Goal: Transaction & Acquisition: Purchase product/service

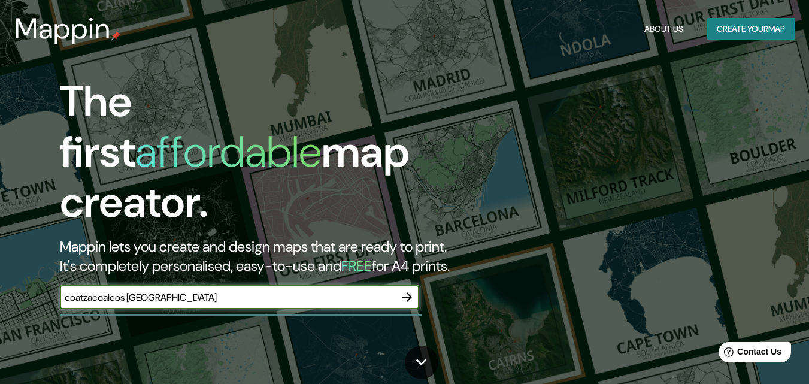
type input "coatzacoalcos [GEOGRAPHIC_DATA]"
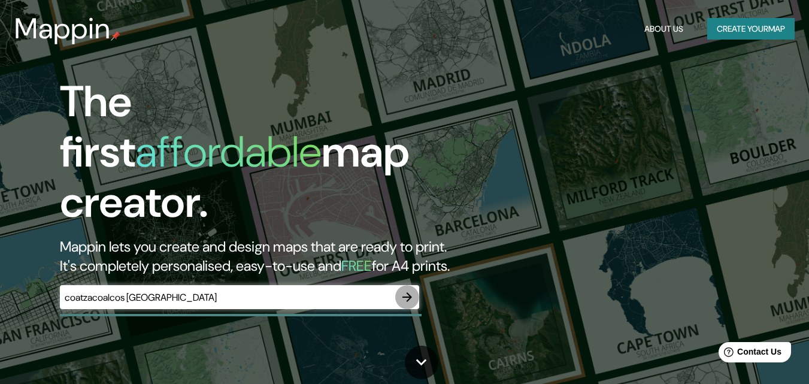
click at [411, 290] on icon "button" at bounding box center [407, 297] width 14 height 14
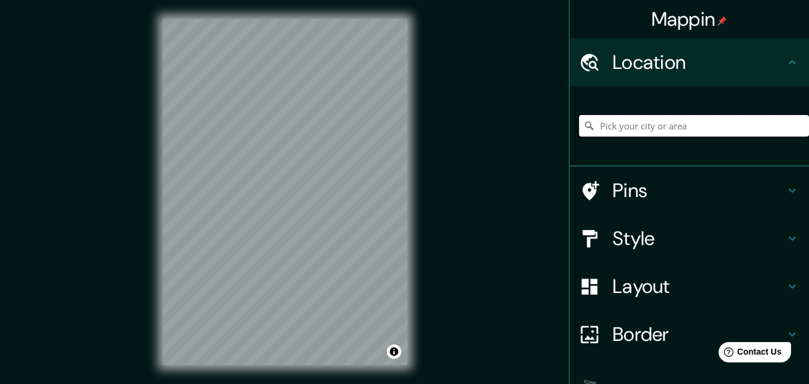
click at [613, 124] on input "Pick your city or area" at bounding box center [694, 126] width 230 height 22
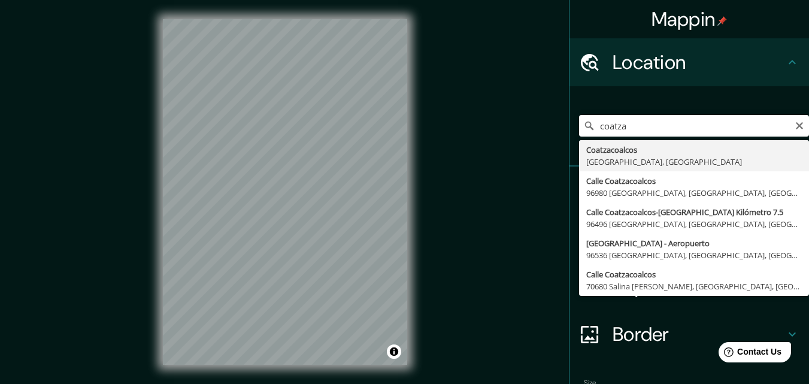
type input "[GEOGRAPHIC_DATA], [GEOGRAPHIC_DATA], [GEOGRAPHIC_DATA]"
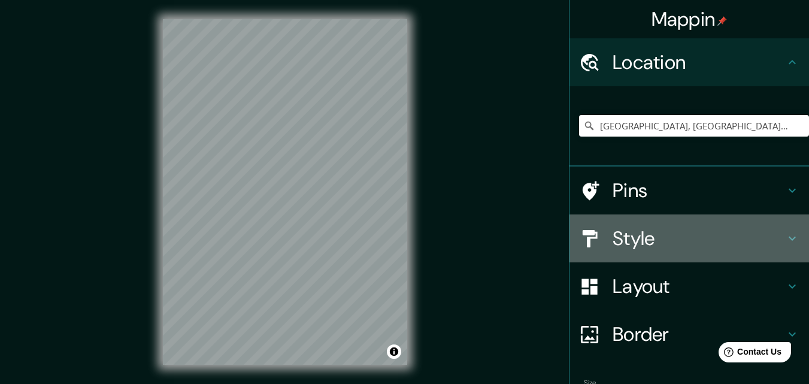
click at [635, 237] on h4 "Style" at bounding box center [699, 238] width 173 height 24
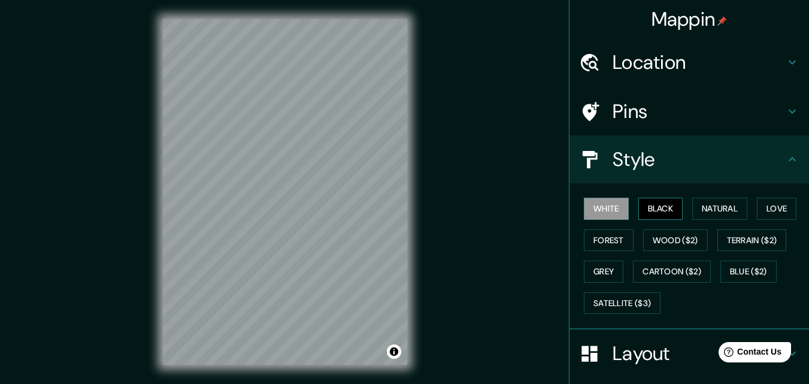
click at [657, 209] on button "Black" at bounding box center [661, 209] width 45 height 22
click at [720, 210] on button "Natural" at bounding box center [720, 209] width 55 height 22
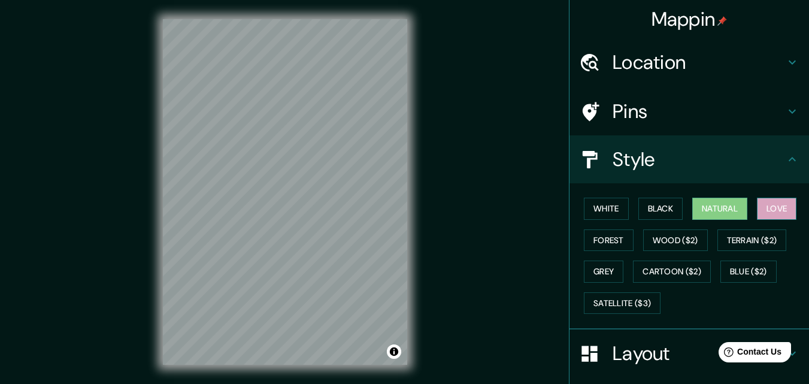
click at [768, 206] on button "Love" at bounding box center [777, 209] width 40 height 22
click at [745, 236] on button "Terrain ($2)" at bounding box center [753, 240] width 70 height 22
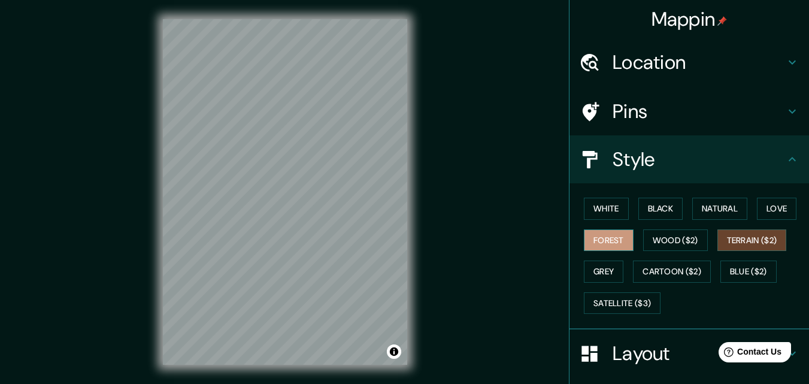
click at [590, 238] on button "Forest" at bounding box center [609, 240] width 50 height 22
click at [592, 267] on button "Grey" at bounding box center [604, 272] width 40 height 22
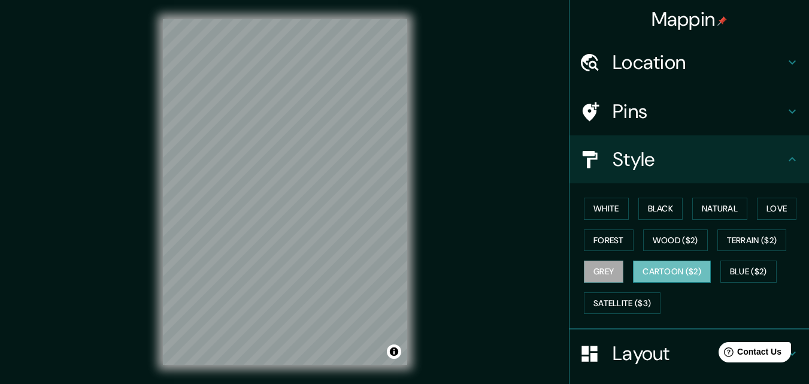
click at [648, 270] on button "Cartoon ($2)" at bounding box center [672, 272] width 78 height 22
click at [759, 265] on button "Blue ($2)" at bounding box center [749, 272] width 56 height 22
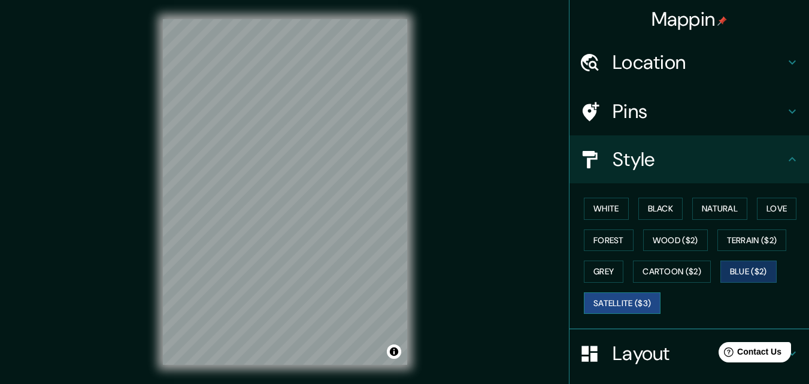
click at [618, 304] on button "Satellite ($3)" at bounding box center [622, 303] width 77 height 22
click at [609, 207] on button "White" at bounding box center [606, 209] width 45 height 22
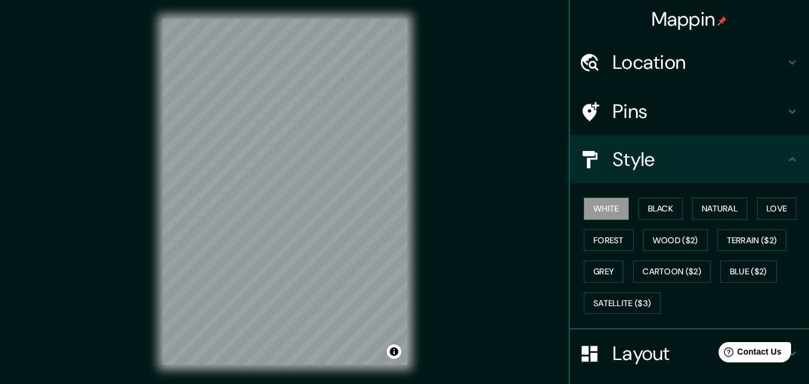
click at [785, 155] on icon at bounding box center [792, 159] width 14 height 14
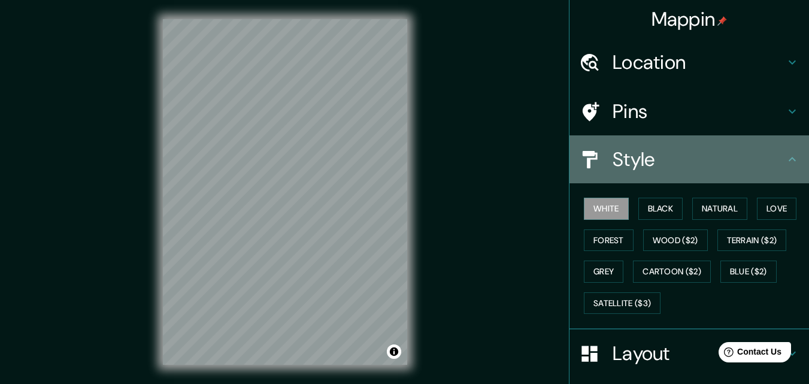
click at [789, 159] on icon at bounding box center [792, 159] width 7 height 4
click at [789, 158] on icon at bounding box center [792, 159] width 7 height 4
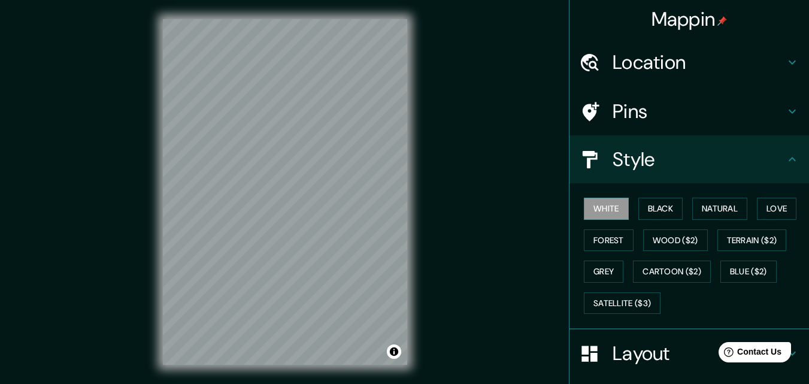
click at [785, 113] on icon at bounding box center [792, 111] width 14 height 14
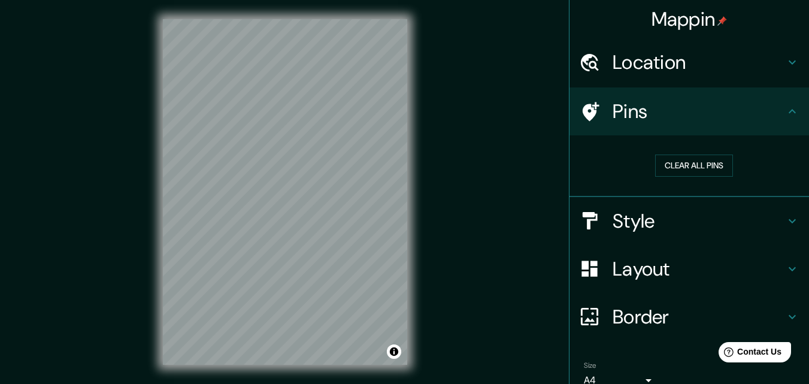
click at [645, 274] on h4 "Layout" at bounding box center [699, 269] width 173 height 24
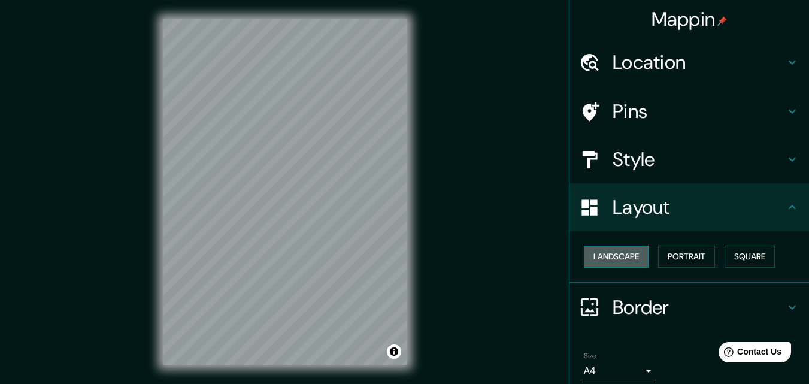
click at [605, 256] on button "Landscape" at bounding box center [616, 257] width 65 height 22
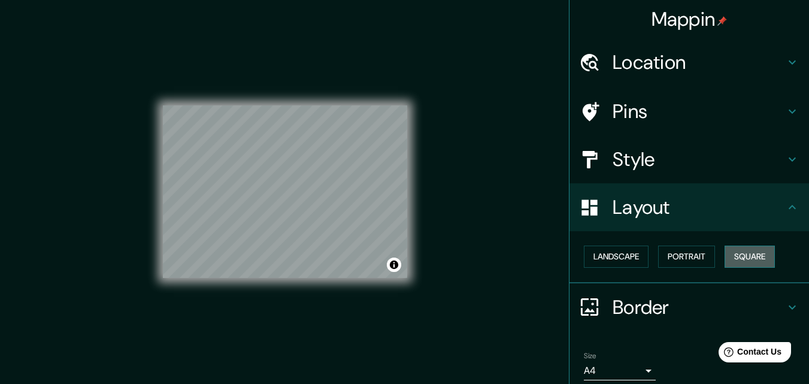
click at [740, 253] on button "Square" at bounding box center [750, 257] width 50 height 22
